Goal: Task Accomplishment & Management: Complete application form

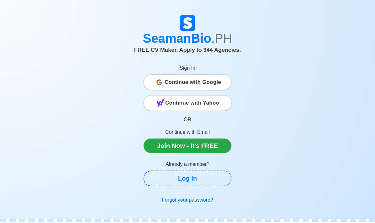
click at [167, 142] on link "Join Now - It's FREE" at bounding box center [188, 146] width 88 height 14
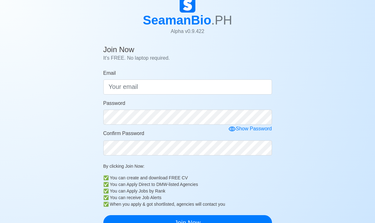
scroll to position [28, 0]
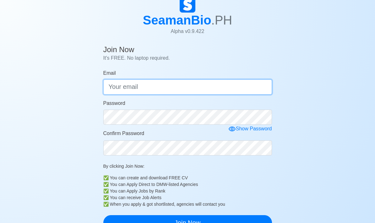
click at [118, 85] on input "Email" at bounding box center [187, 87] width 169 height 15
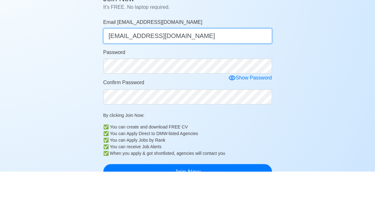
type input "[EMAIL_ADDRESS][DOMAIN_NAME]"
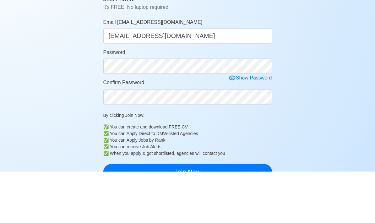
click at [253, 125] on div "Show Password" at bounding box center [251, 129] width 44 height 8
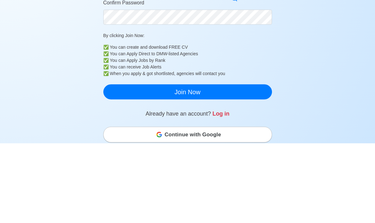
click at [183, 164] on button "Join Now" at bounding box center [187, 171] width 169 height 15
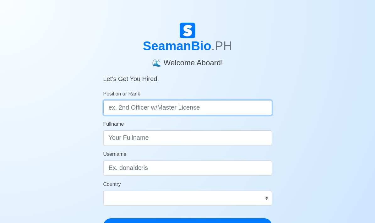
click at [129, 108] on input "Position or Rank" at bounding box center [187, 107] width 169 height 15
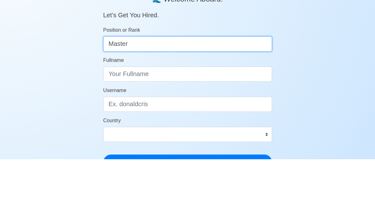
type input "Master"
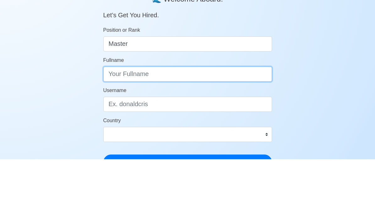
click at [117, 130] on input "Fullname" at bounding box center [187, 137] width 169 height 15
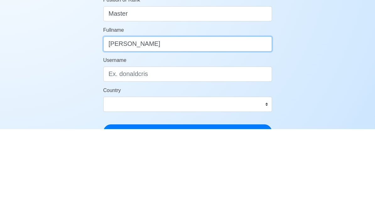
type input "[PERSON_NAME]"
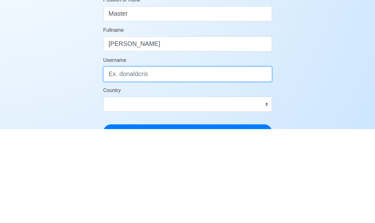
click at [114, 161] on input "Username" at bounding box center [187, 168] width 169 height 15
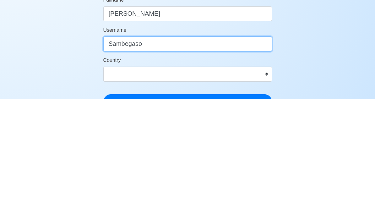
type input "Sambegaso"
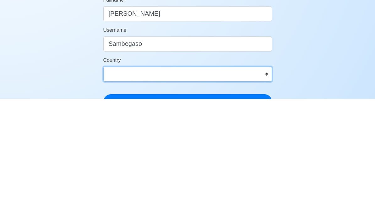
click at [266, 191] on select "[GEOGRAPHIC_DATA] [GEOGRAPHIC_DATA] [GEOGRAPHIC_DATA] [GEOGRAPHIC_DATA] [US_STA…" at bounding box center [187, 198] width 169 height 15
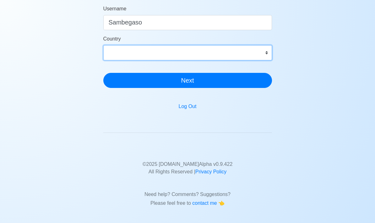
select select "PH"
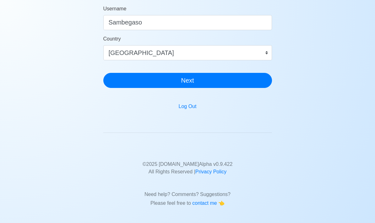
click at [188, 83] on button "Next" at bounding box center [187, 80] width 169 height 15
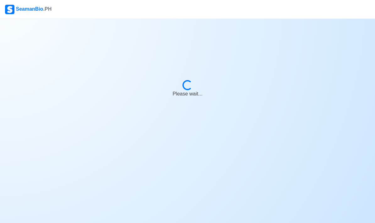
scroll to position [25, 0]
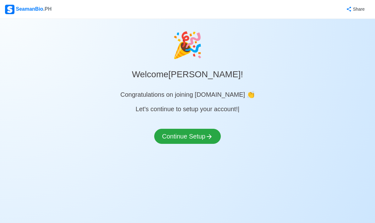
click at [178, 129] on button "Continue Setup" at bounding box center [187, 136] width 67 height 15
select select "Visible for Hiring"
select select "PH"
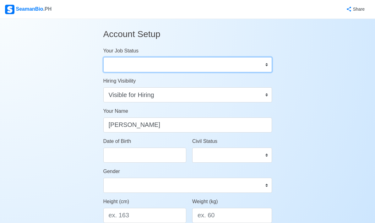
click at [266, 62] on select "Onboard Actively Looking for Job Not Looking for Job" at bounding box center [187, 64] width 169 height 15
select select "Actively Looking for Job"
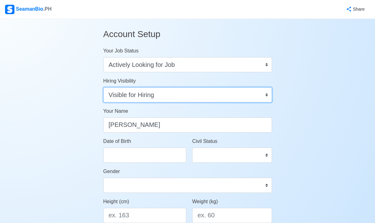
click at [264, 93] on select "Visible for Hiring Not Visible for Hiring" at bounding box center [187, 94] width 169 height 15
click at [265, 92] on select "Visible for Hiring Not Visible for Hiring" at bounding box center [187, 94] width 169 height 15
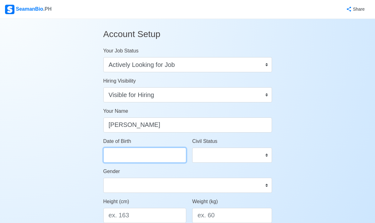
click at [120, 155] on input "Date of Birth" at bounding box center [144, 155] width 83 height 15
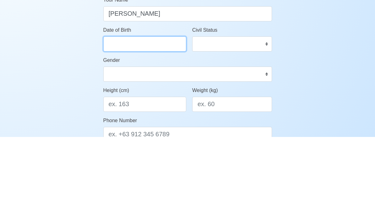
select select "****"
select select "*********"
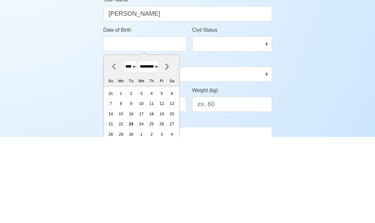
click at [136, 147] on select "**** **** **** **** **** **** **** **** **** **** **** **** **** **** **** ****…" at bounding box center [130, 153] width 13 height 12
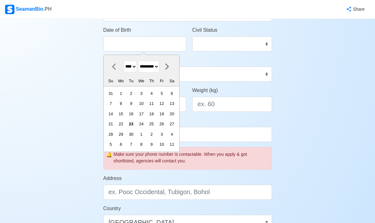
select select "****"
click at [159, 65] on select "******* ******** ***** ***** *** **** **** ****** ********* ******* ******** **…" at bounding box center [148, 67] width 21 height 12
select select "********"
click at [156, 122] on div "26" at bounding box center [151, 124] width 8 height 8
type input "[DATE]"
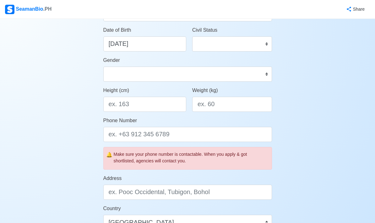
click at [264, 40] on select "Single Married Widowed Separated" at bounding box center [232, 43] width 80 height 15
select select "Married"
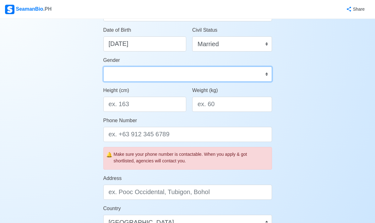
click at [265, 72] on select "[DEMOGRAPHIC_DATA] [DEMOGRAPHIC_DATA]" at bounding box center [187, 74] width 169 height 15
select select "[DEMOGRAPHIC_DATA]"
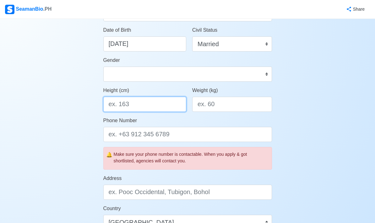
click at [117, 104] on input "Height (cm)" at bounding box center [144, 104] width 83 height 15
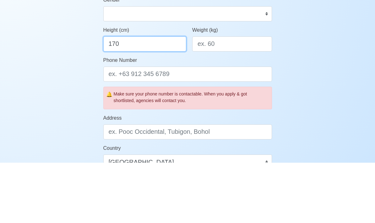
type input "170"
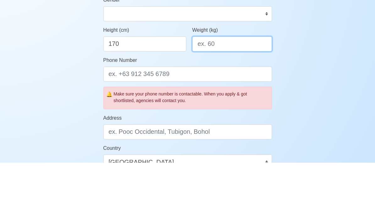
click at [203, 97] on input "Weight (kg)" at bounding box center [232, 104] width 80 height 15
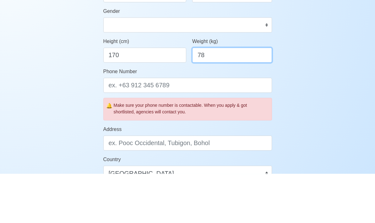
type input "78"
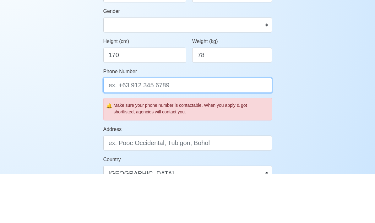
click at [188, 127] on input "Phone Number" at bounding box center [187, 134] width 169 height 15
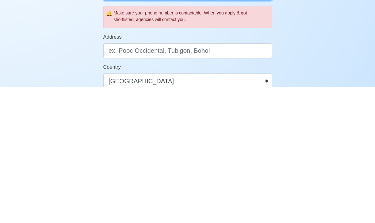
scroll to position [119, 0]
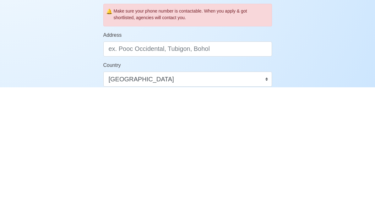
type input "[PHONE_NUMBER]"
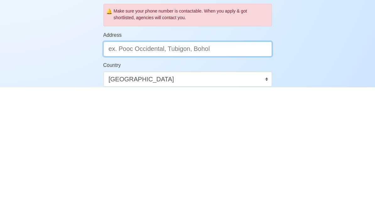
click at [119, 177] on input "Address" at bounding box center [187, 184] width 169 height 15
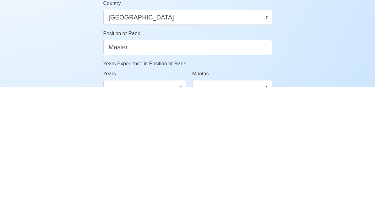
scroll to position [181, 0]
type input "B20 [STREET_ADDRESS]"
click at [180, 216] on select "0 1 2 3 4 5 6 7 8 9 10 11 12 13 14 15 16 17 18 19 20 21 22 23 24 25 26 27 28 29…" at bounding box center [144, 223] width 83 height 15
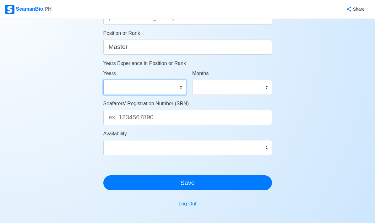
select select "12"
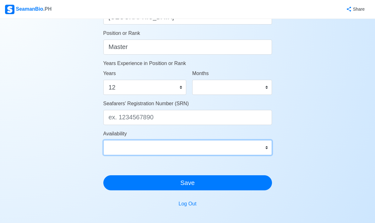
click at [263, 148] on select "Immediate [DATE] [DATE] [DATE] [DATE] [DATE] [DATE] [DATE] [DATE] [DATE]" at bounding box center [187, 147] width 169 height 15
select select "4102416000000"
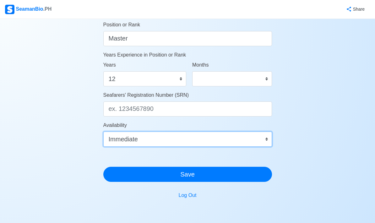
scroll to position [336, 0]
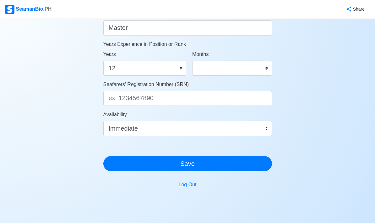
click at [125, 98] on input "Seafarers' Registration Number (SRN)" at bounding box center [187, 98] width 169 height 15
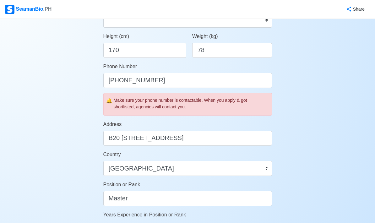
scroll to position [161, 0]
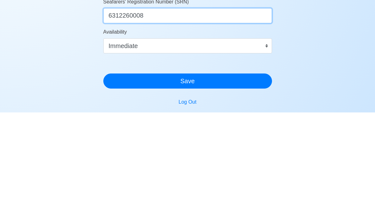
type input "6312260008"
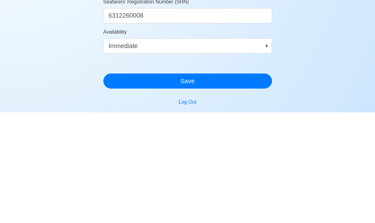
click at [195, 184] on button "Save" at bounding box center [187, 191] width 169 height 15
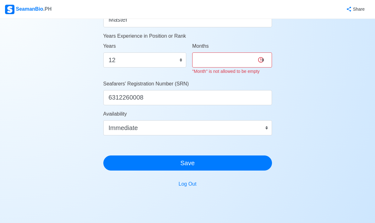
scroll to position [340, 0]
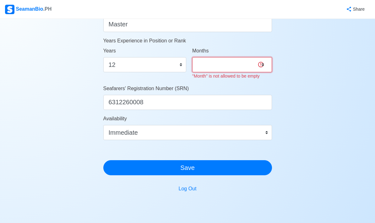
click at [209, 64] on select "0 1 2 3 4 5 6 7 8 9 10 11" at bounding box center [232, 64] width 80 height 15
select select "0"
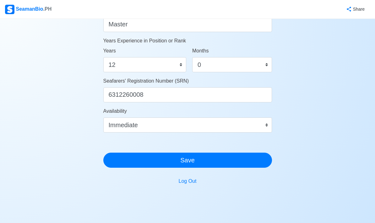
scroll to position [336, 0]
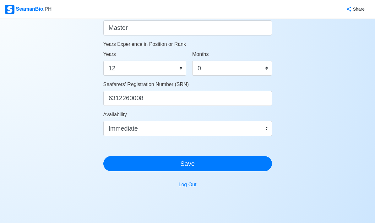
click at [190, 163] on button "Save" at bounding box center [187, 163] width 169 height 15
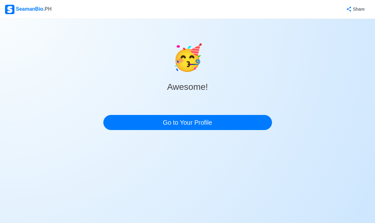
scroll to position [8, 0]
click at [181, 115] on link "Go to Your Profile" at bounding box center [187, 122] width 169 height 15
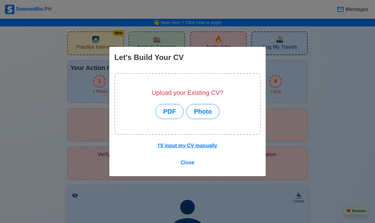
click at [169, 118] on button "PDF" at bounding box center [170, 111] width 28 height 15
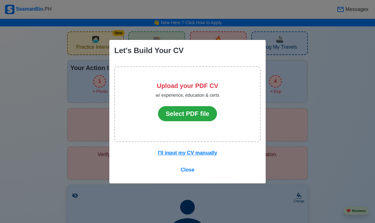
click at [182, 120] on button "Select PDF file" at bounding box center [187, 113] width 59 height 15
click at [185, 158] on button "I'll input my CV manually" at bounding box center [188, 153] width 68 height 12
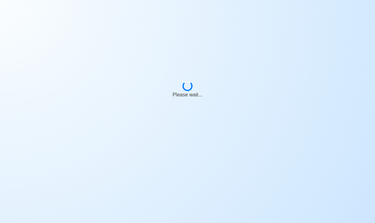
scroll to position [8, 0]
select select "Actively Looking for Job"
select select "Visible for Hiring"
select select "Married"
select select "Male"
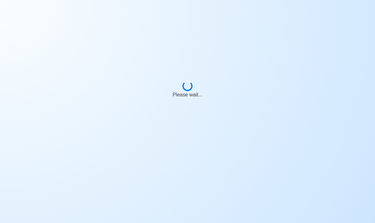
select select "PH"
select select "12"
select select "0"
select select "4102416000000"
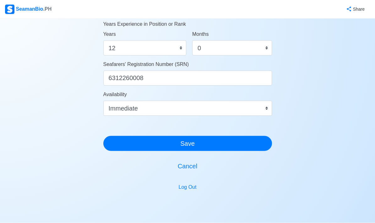
scroll to position [359, 0]
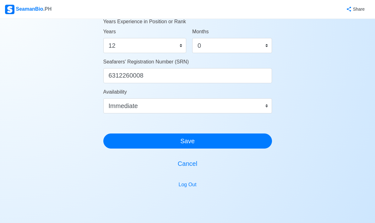
click at [185, 143] on button "Save" at bounding box center [187, 141] width 169 height 15
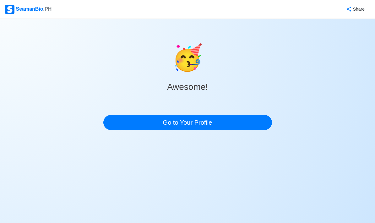
scroll to position [25, 0]
click at [183, 115] on link "Go to Your Profile" at bounding box center [187, 122] width 169 height 15
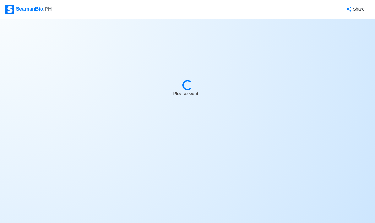
select select "Actively Looking for Job"
select select "Visible for Hiring"
select select "Married"
select select "[DEMOGRAPHIC_DATA]"
select select "PH"
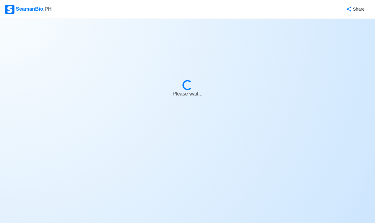
select select "12"
select select "0"
select select "4102416000000"
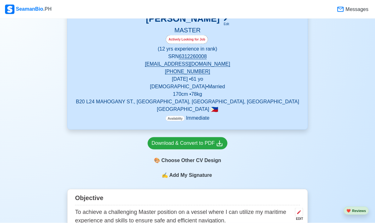
scroll to position [227, 0]
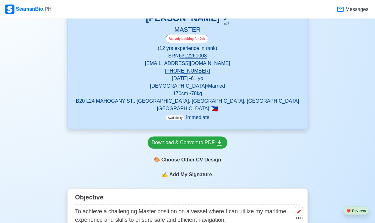
click at [183, 143] on div "Download & Convert to PDF" at bounding box center [188, 143] width 72 height 8
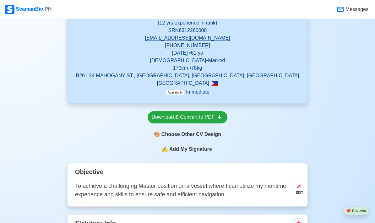
click at [176, 136] on div "🎨 Choose Other CV Design" at bounding box center [188, 135] width 80 height 12
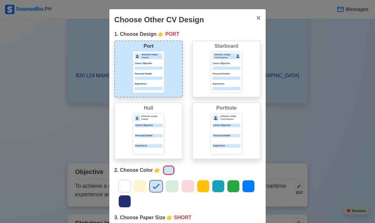
click at [37, 108] on div "Choose Other CV Design × Close 1. Choose Design 👉 PORT Port Donald Cris Captain…" at bounding box center [187, 111] width 375 height 223
click at [259, 20] on span "×" at bounding box center [259, 18] width 4 height 8
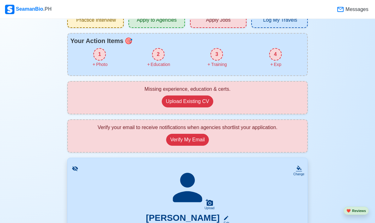
scroll to position [27, 0]
click at [187, 100] on button "Upload Existing CV" at bounding box center [188, 102] width 52 height 12
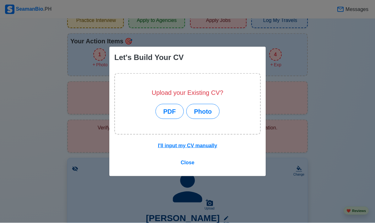
scroll to position [27, 0]
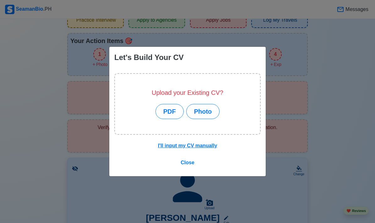
click at [171, 110] on button "PDF" at bounding box center [170, 111] width 28 height 15
